Goal: Information Seeking & Learning: Learn about a topic

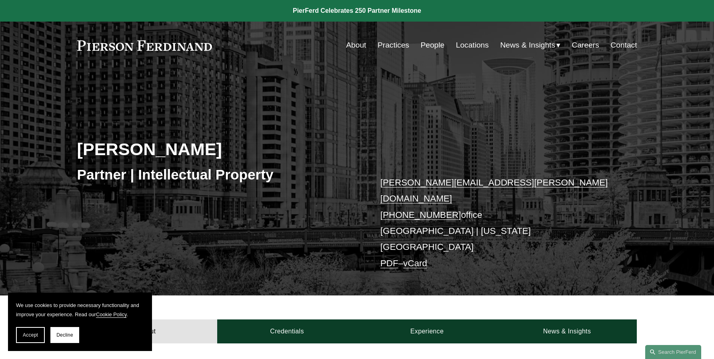
click at [228, 128] on div "Eric N. Kohli Partner | Intellectual Property eric.kohli@pierferd.com +1.702.41…" at bounding box center [357, 192] width 714 height 205
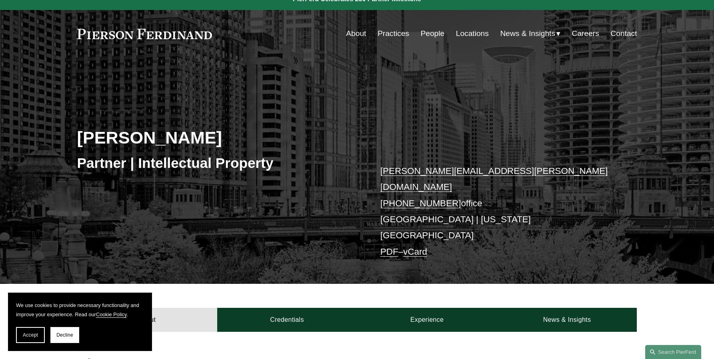
scroll to position [16, 0]
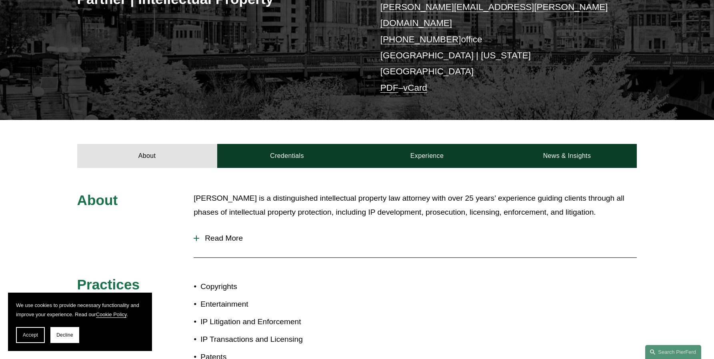
scroll to position [176, 0]
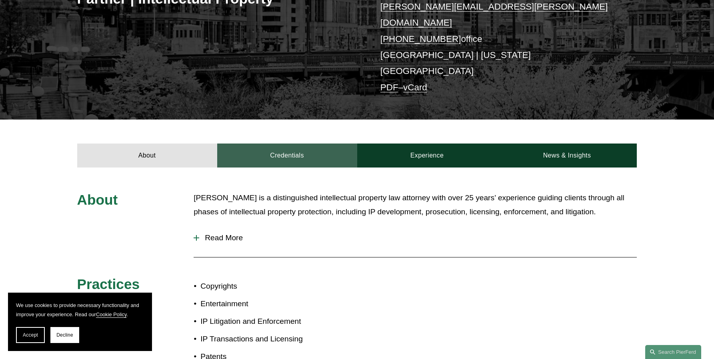
click at [279, 144] on link "Credentials" at bounding box center [287, 156] width 140 height 24
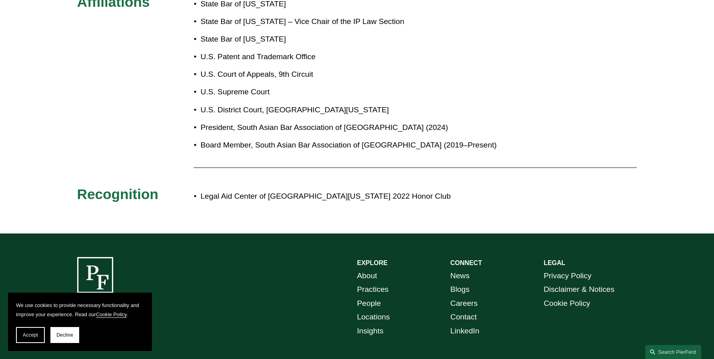
scroll to position [608, 0]
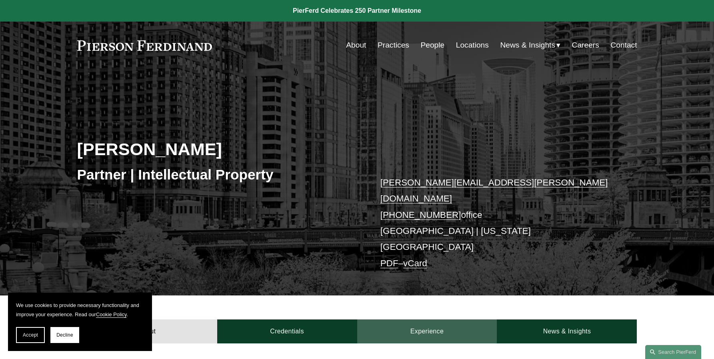
click at [428, 320] on link "Experience" at bounding box center [427, 332] width 140 height 24
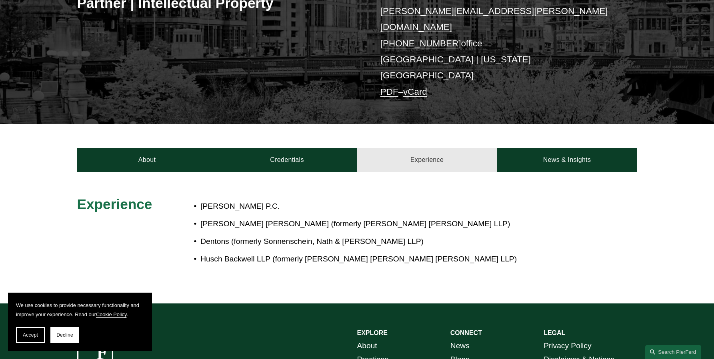
scroll to position [192, 0]
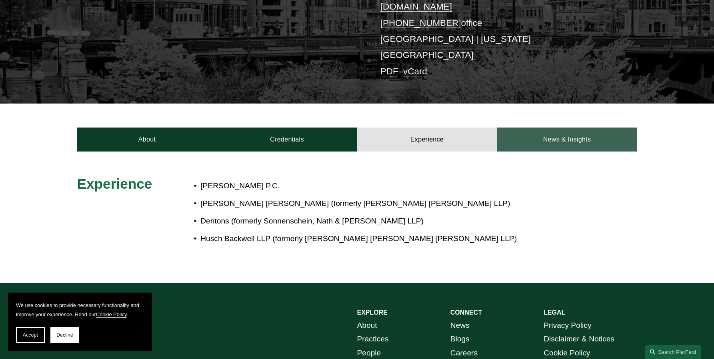
click at [572, 128] on link "News & Insights" at bounding box center [567, 140] width 140 height 24
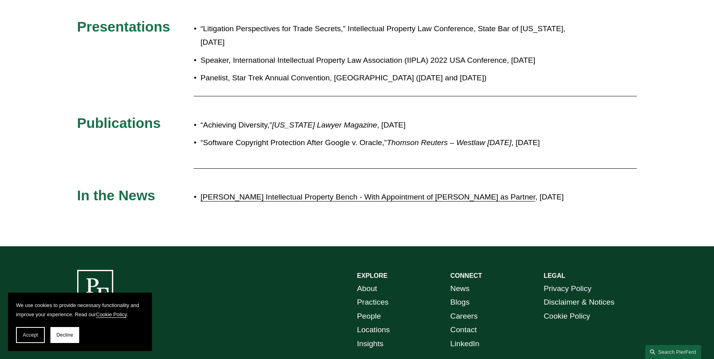
scroll to position [352, 0]
